Goal: Information Seeking & Learning: Find contact information

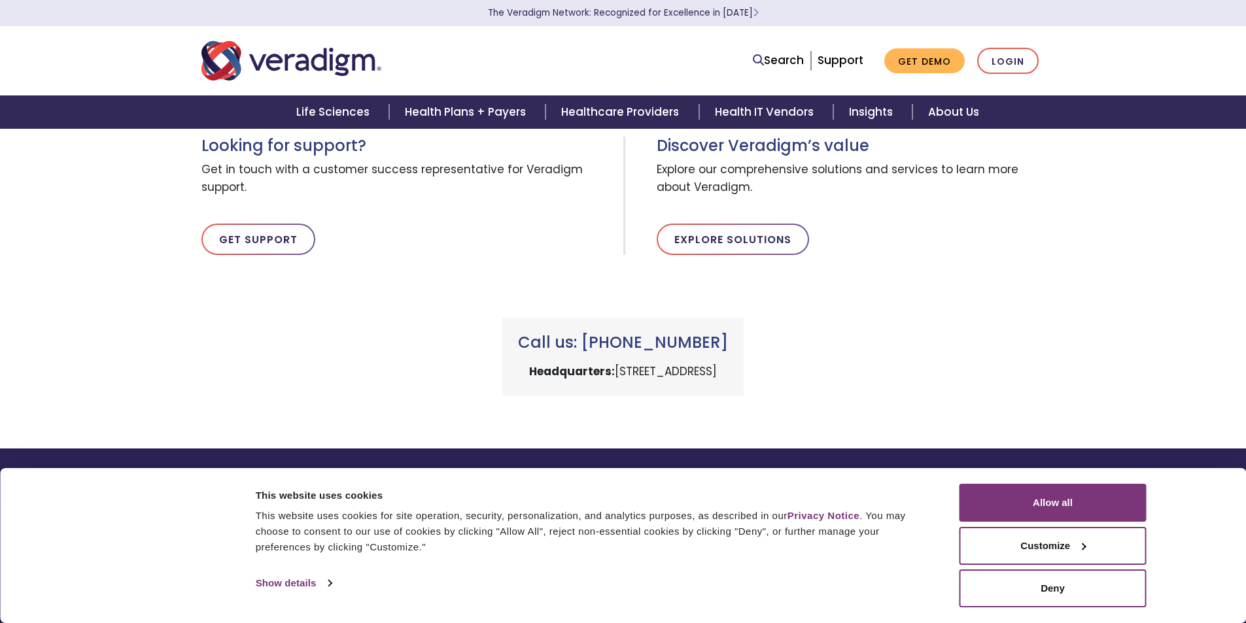
scroll to position [377, 0]
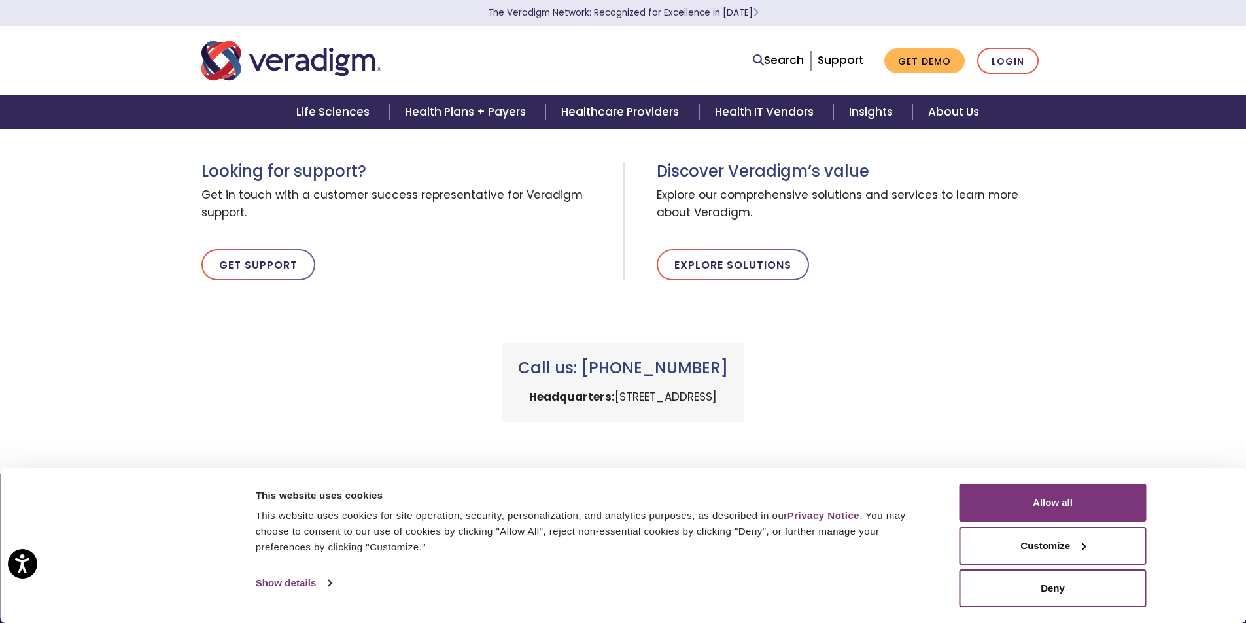
drag, startPoint x: 922, startPoint y: 410, endPoint x: 956, endPoint y: 401, distance: 34.6
drag, startPoint x: 956, startPoint y: 401, endPoint x: 909, endPoint y: 384, distance: 49.5
click at [909, 384] on div "Call us: +1 (800) 877-5678 Headquarters: 222 W Merchandise Mart Plaza, Chicago,…" at bounding box center [624, 367] width 864 height 110
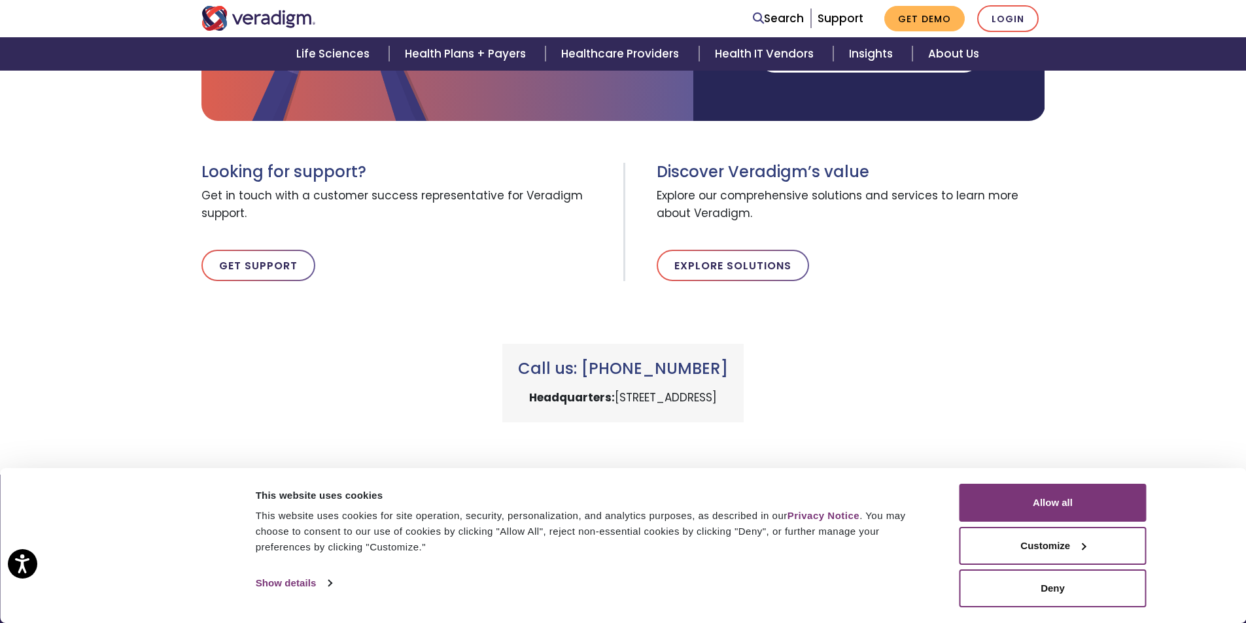
scroll to position [312, 0]
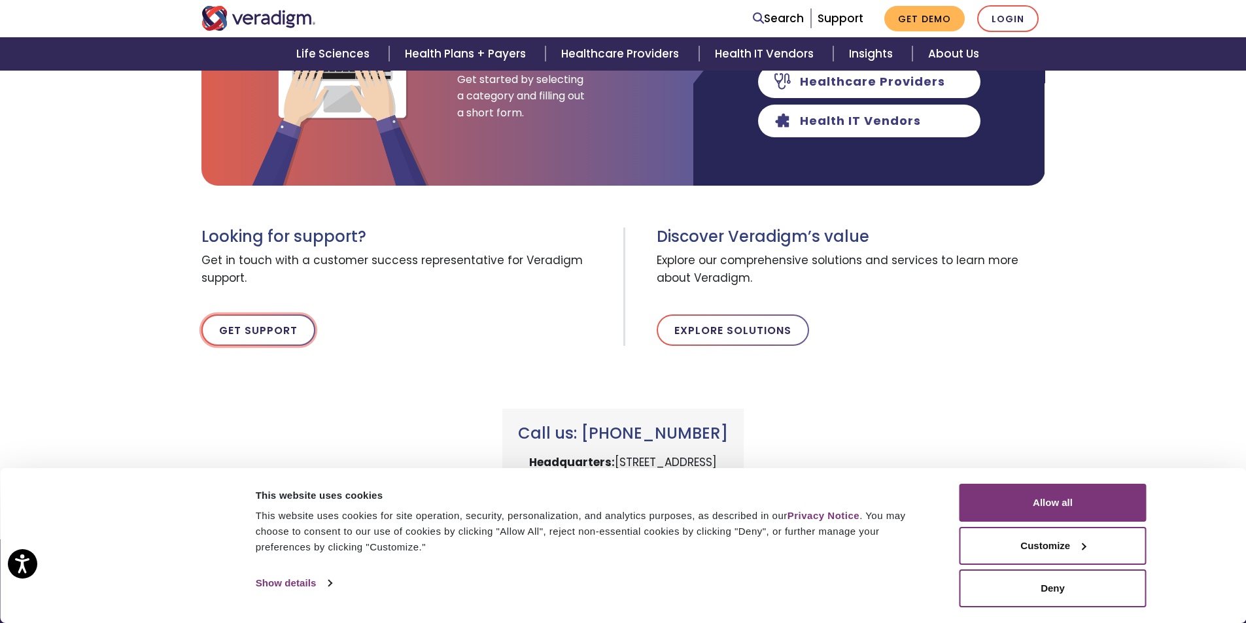
click at [283, 331] on link "Get Support" at bounding box center [258, 330] width 114 height 31
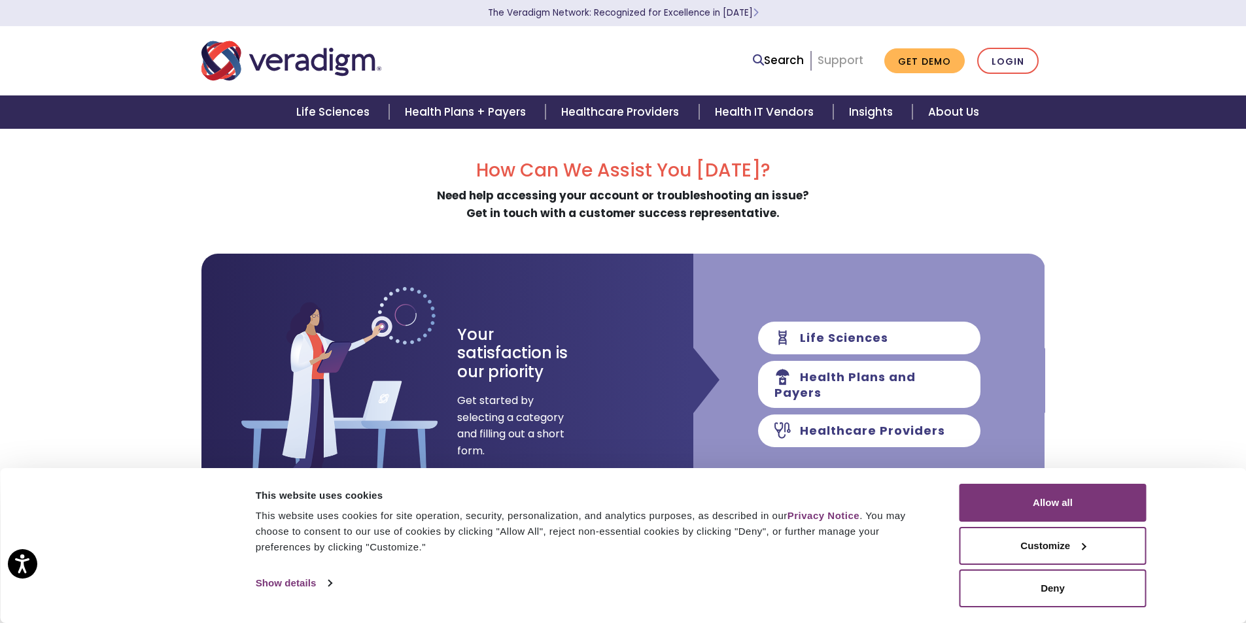
click at [846, 61] on link "Support" at bounding box center [841, 60] width 46 height 16
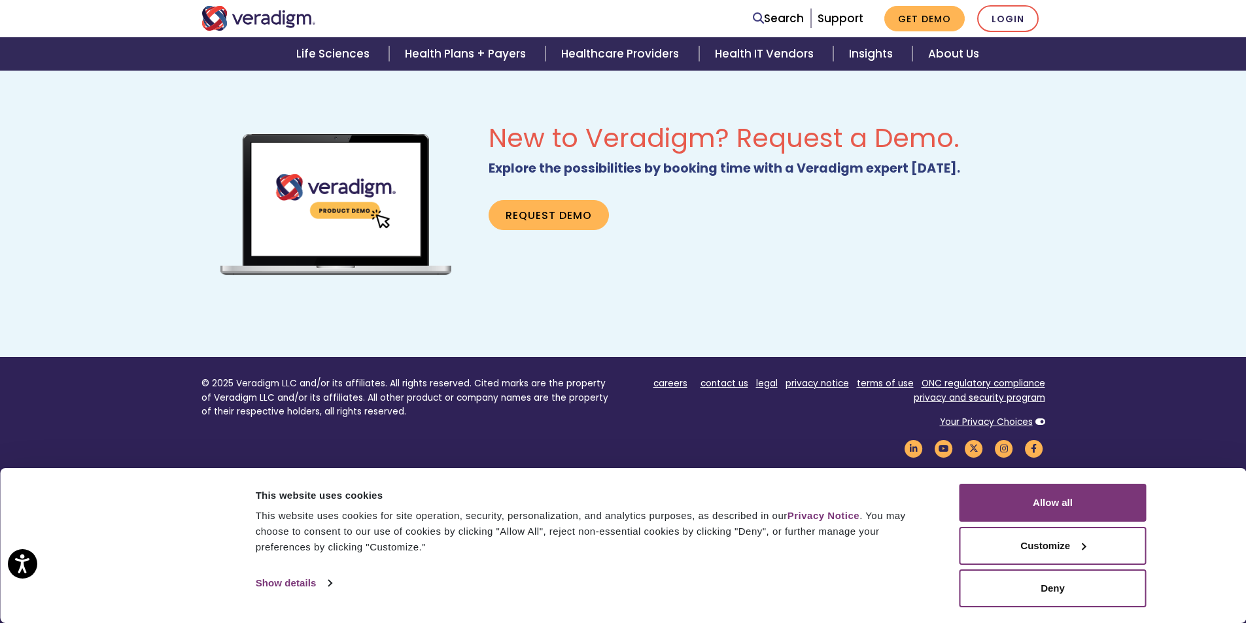
scroll to position [824, 0]
